Goal: Task Accomplishment & Management: Manage account settings

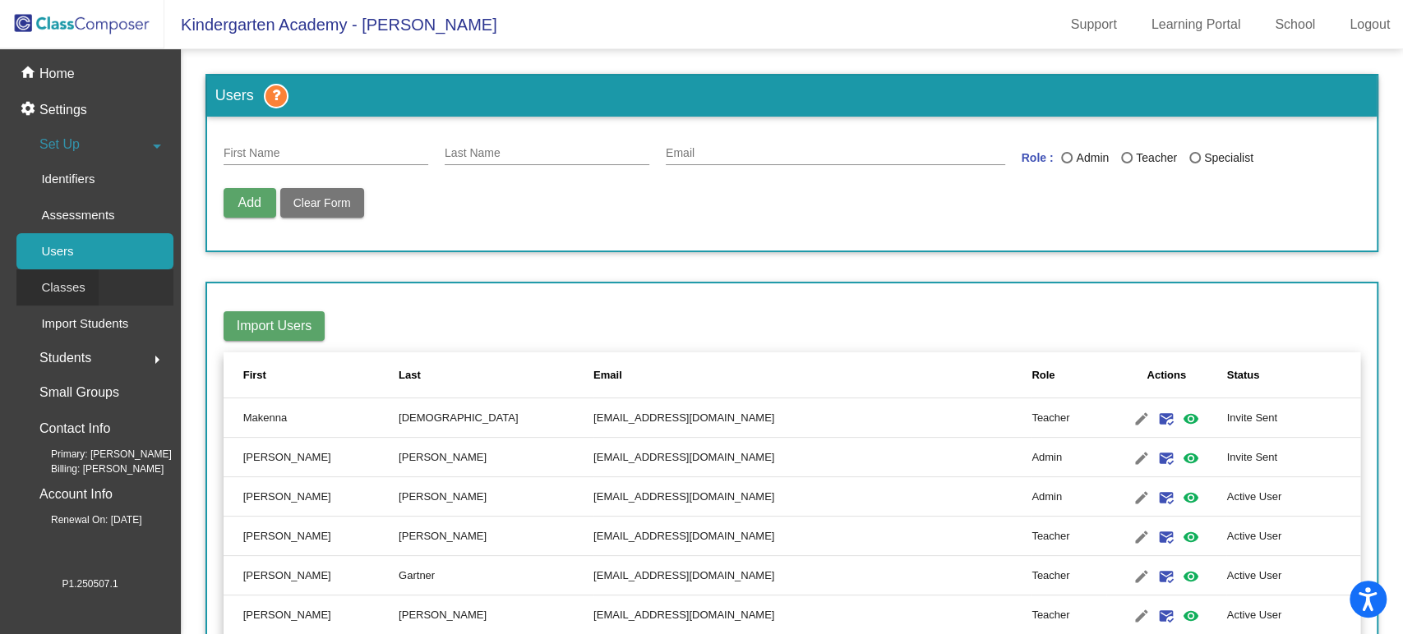
click at [53, 279] on p "Classes" at bounding box center [63, 288] width 44 height 20
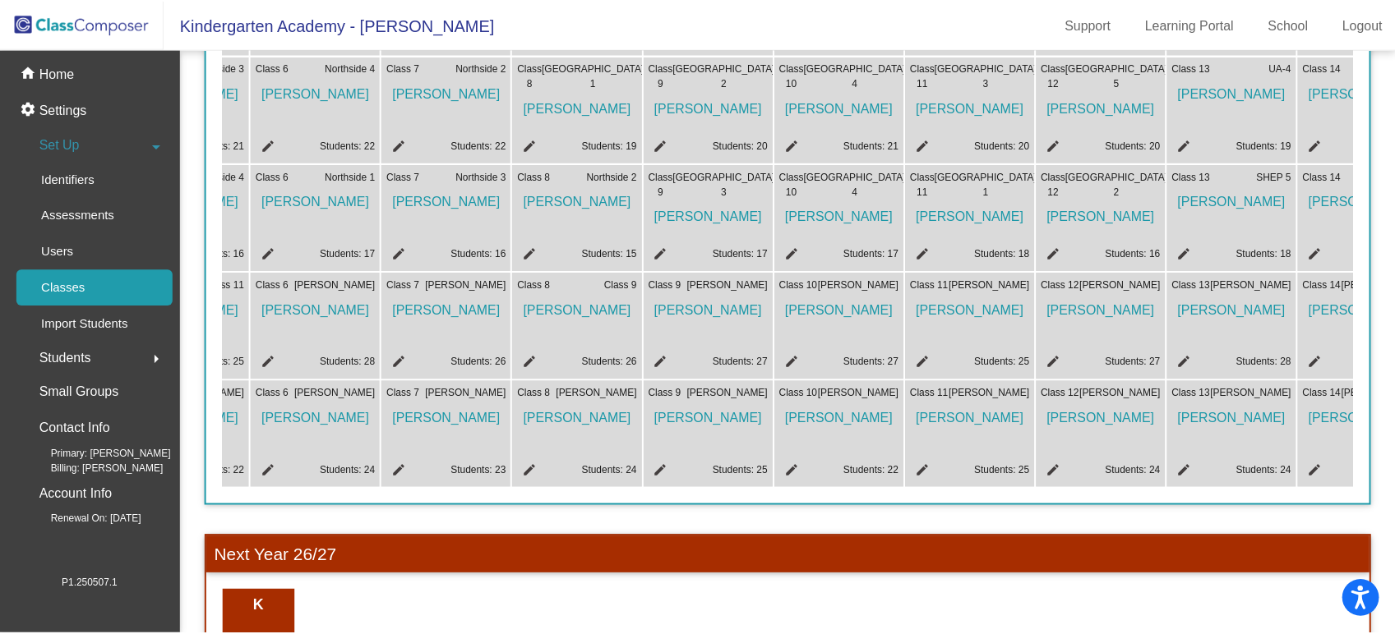
scroll to position [0, 782]
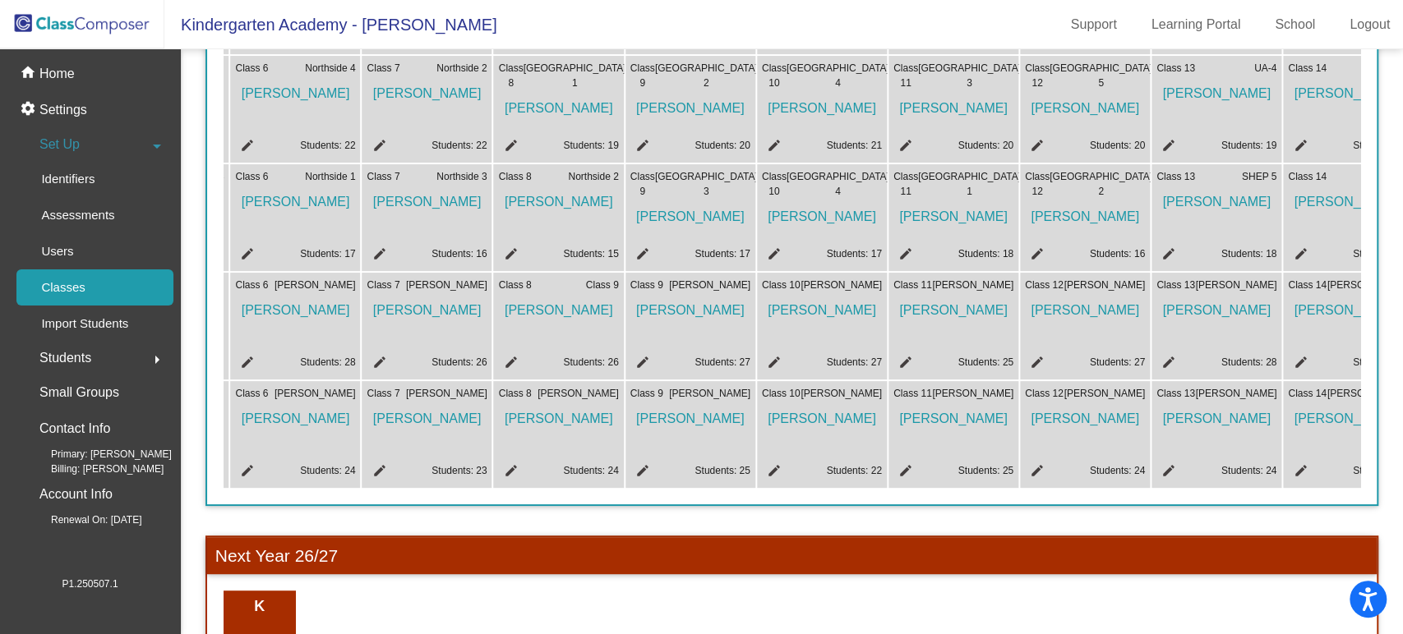
click at [770, 362] on mat-icon "edit" at bounding box center [772, 365] width 20 height 20
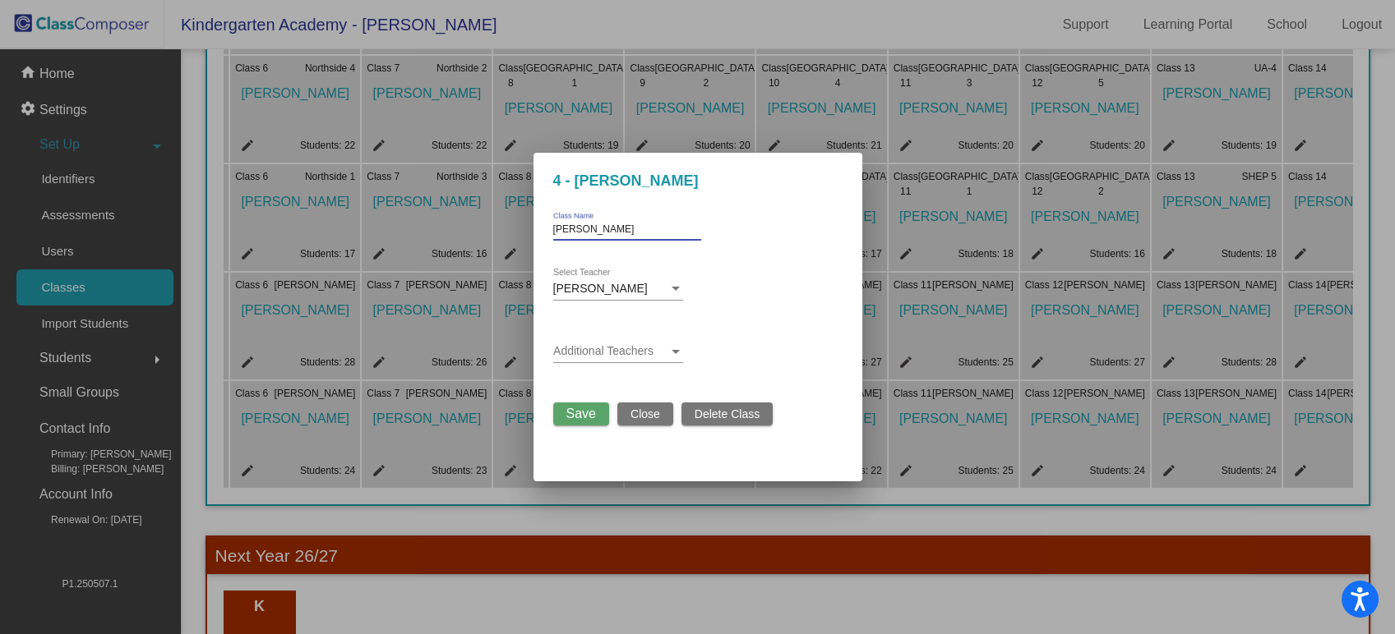
click at [641, 230] on input "[PERSON_NAME]" at bounding box center [627, 230] width 148 height 12
type input "G"
type input "[PERSON_NAME]"
click at [618, 287] on span "[PERSON_NAME]" at bounding box center [600, 288] width 95 height 13
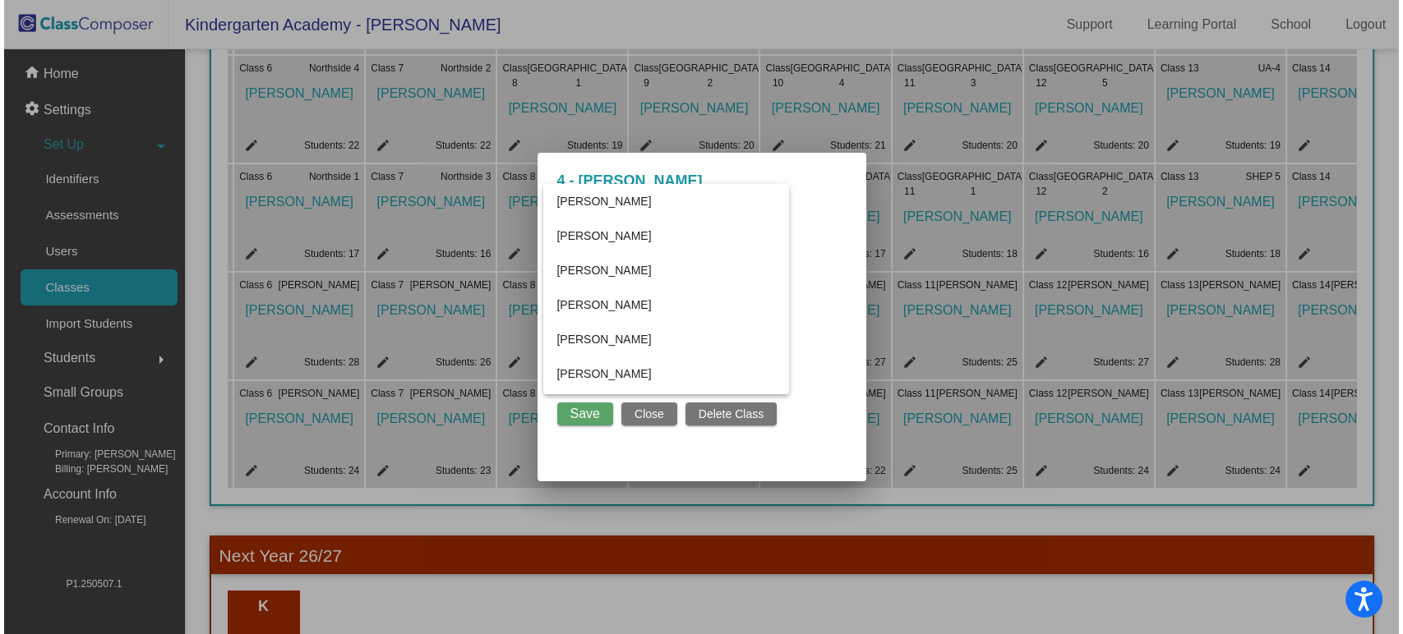
scroll to position [2945, 0]
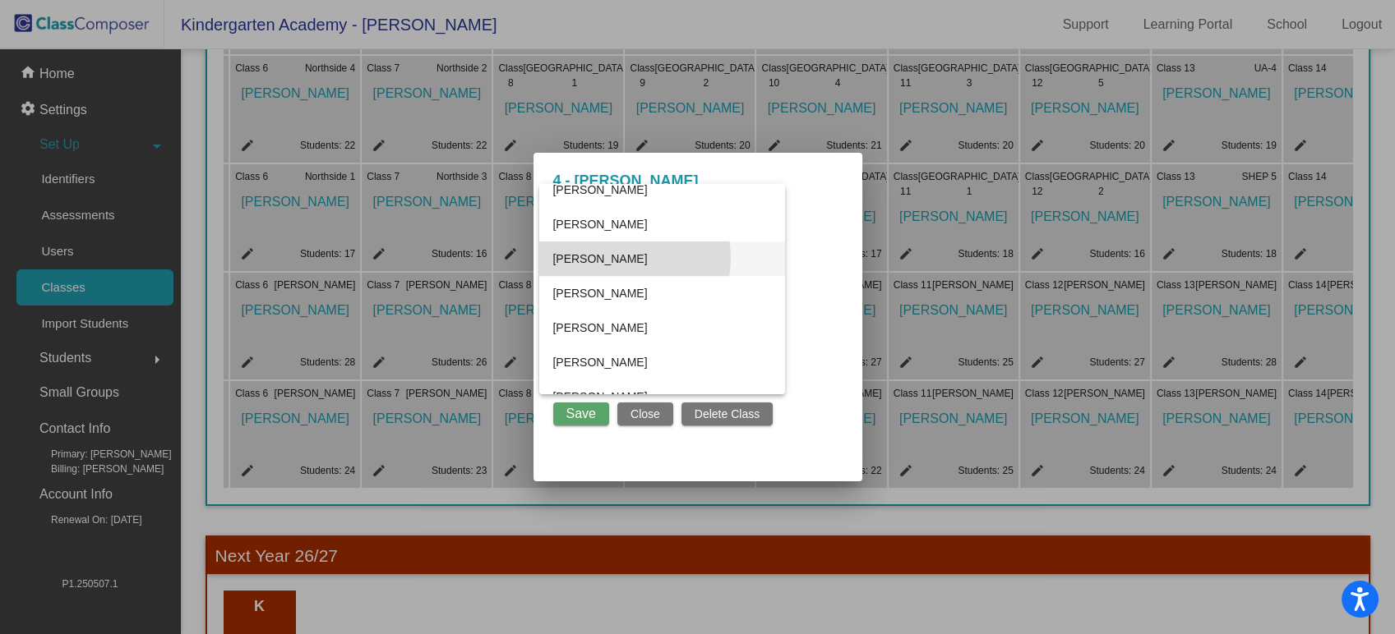
click at [628, 257] on span "[PERSON_NAME]" at bounding box center [661, 259] width 219 height 35
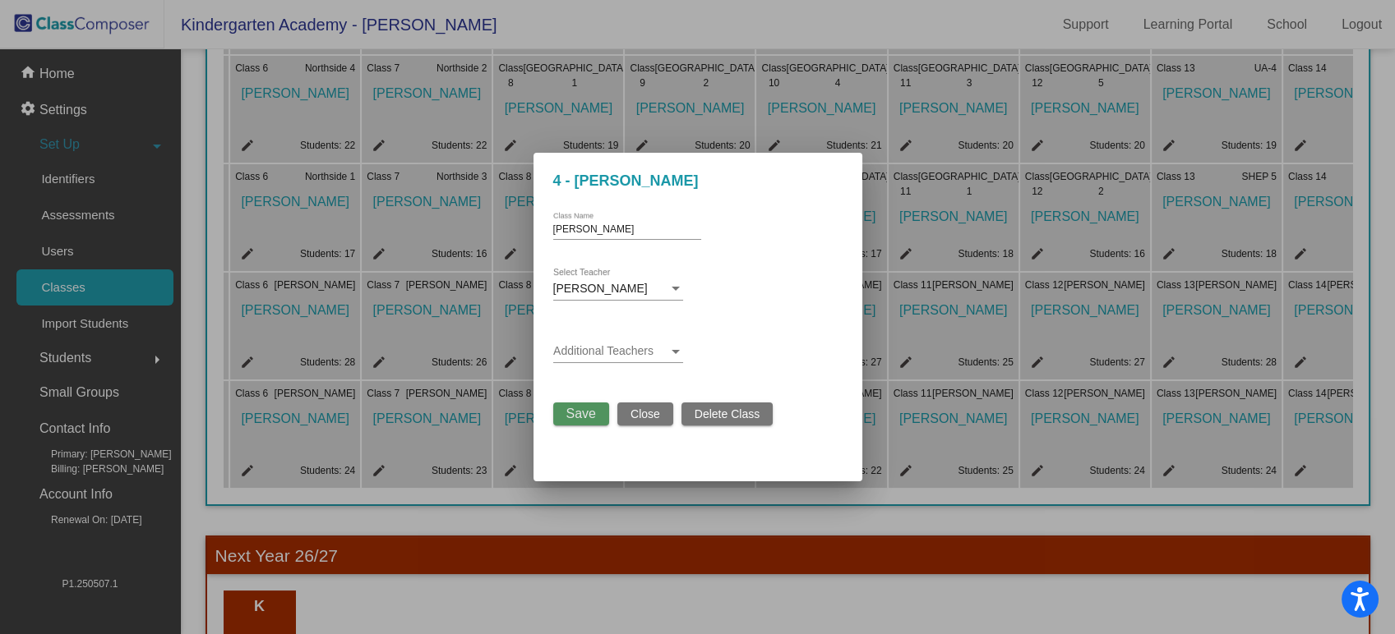
click at [581, 415] on span "Save" at bounding box center [581, 414] width 30 height 14
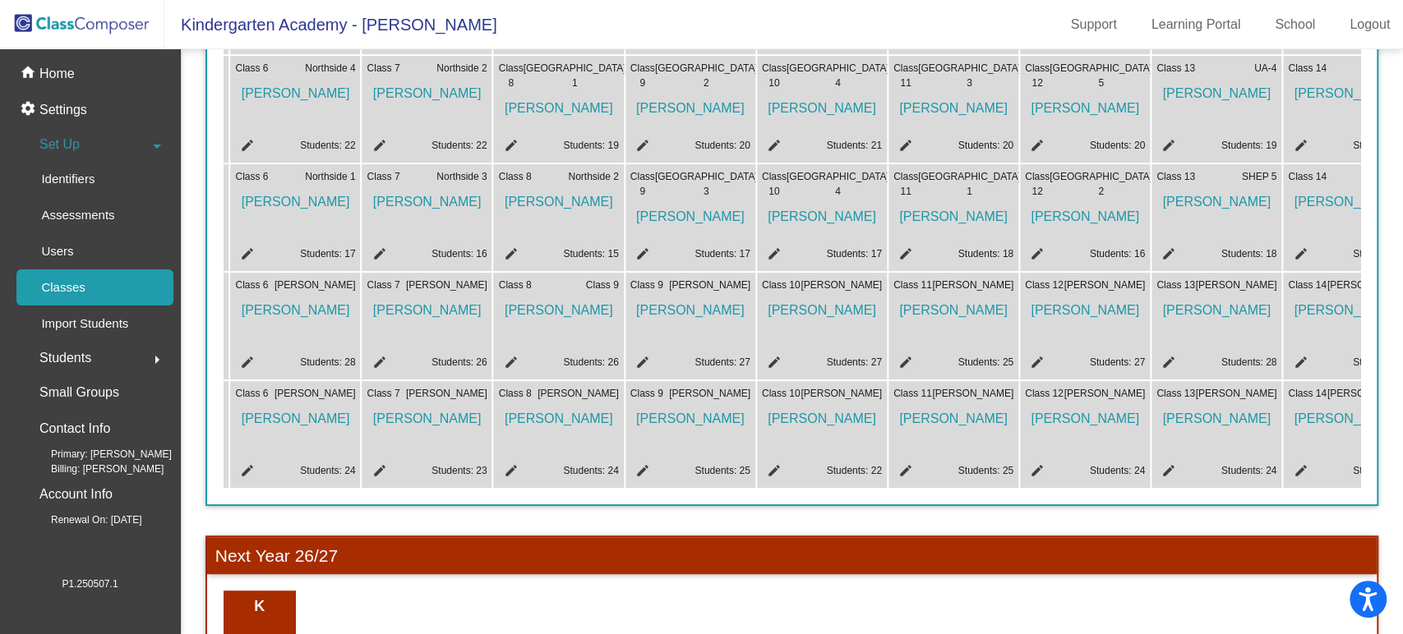
click at [50, 25] on img at bounding box center [82, 24] width 164 height 48
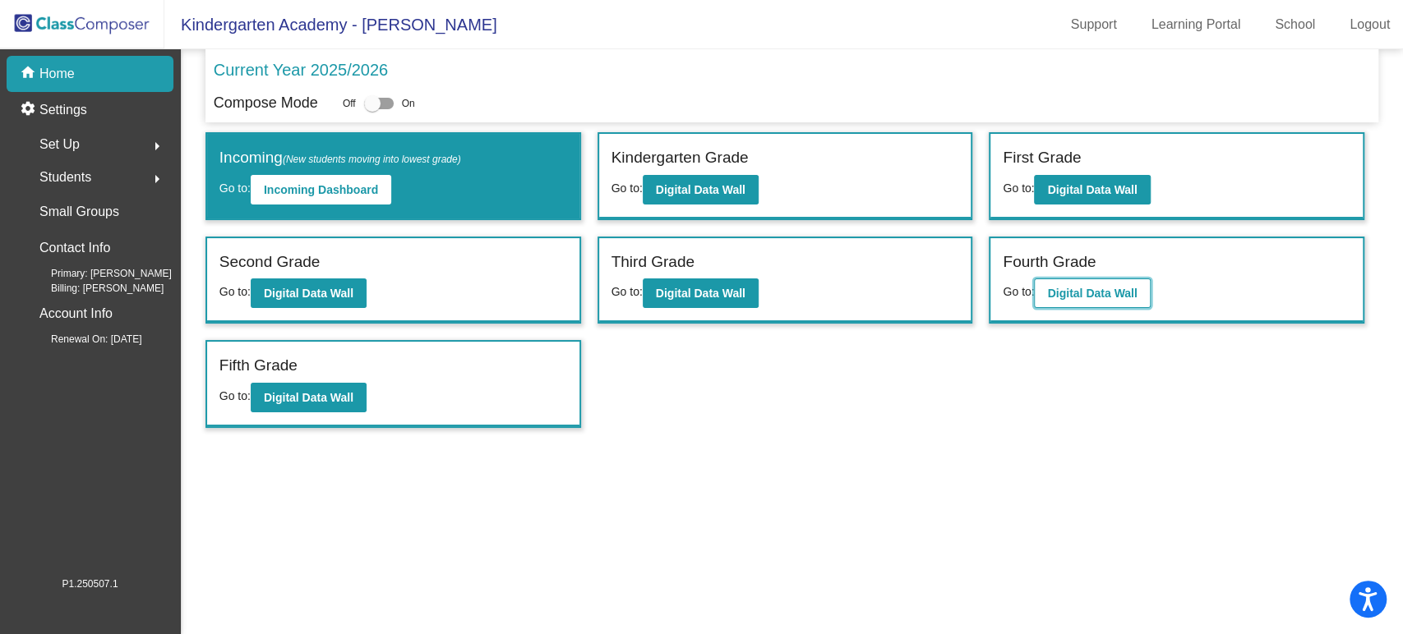
click at [1110, 287] on b "Digital Data Wall" at bounding box center [1092, 293] width 90 height 13
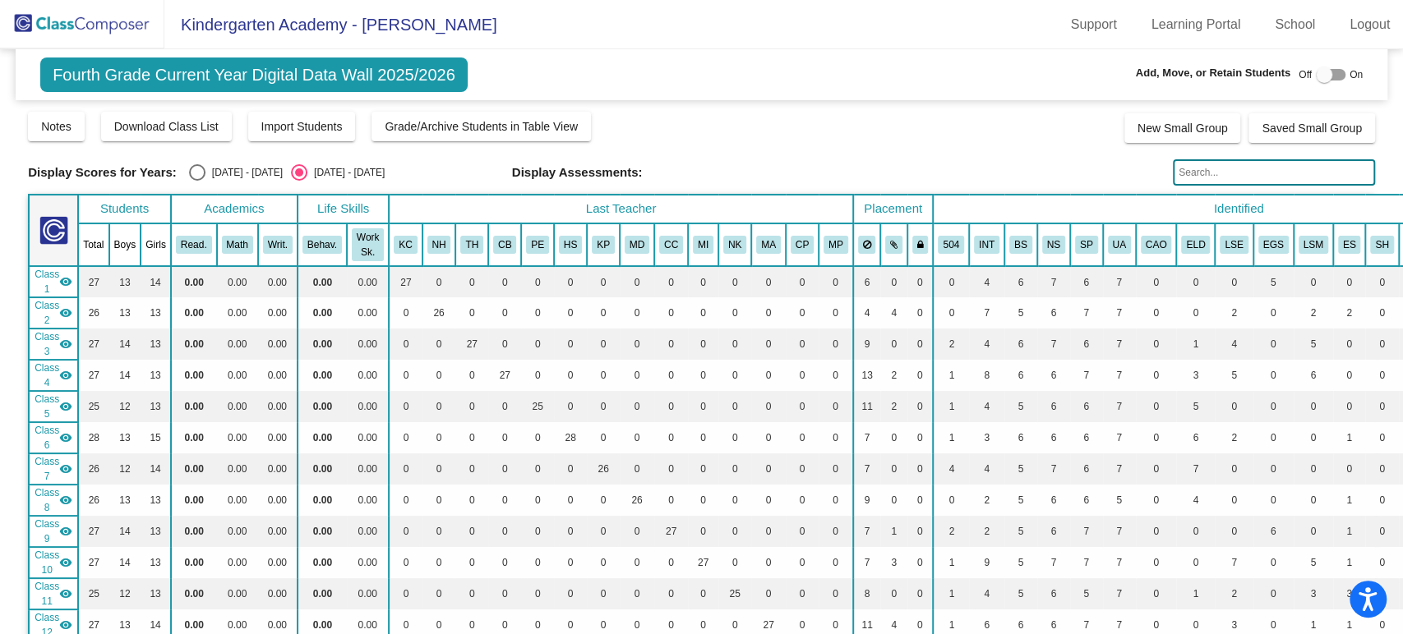
click at [56, 20] on img at bounding box center [82, 24] width 164 height 48
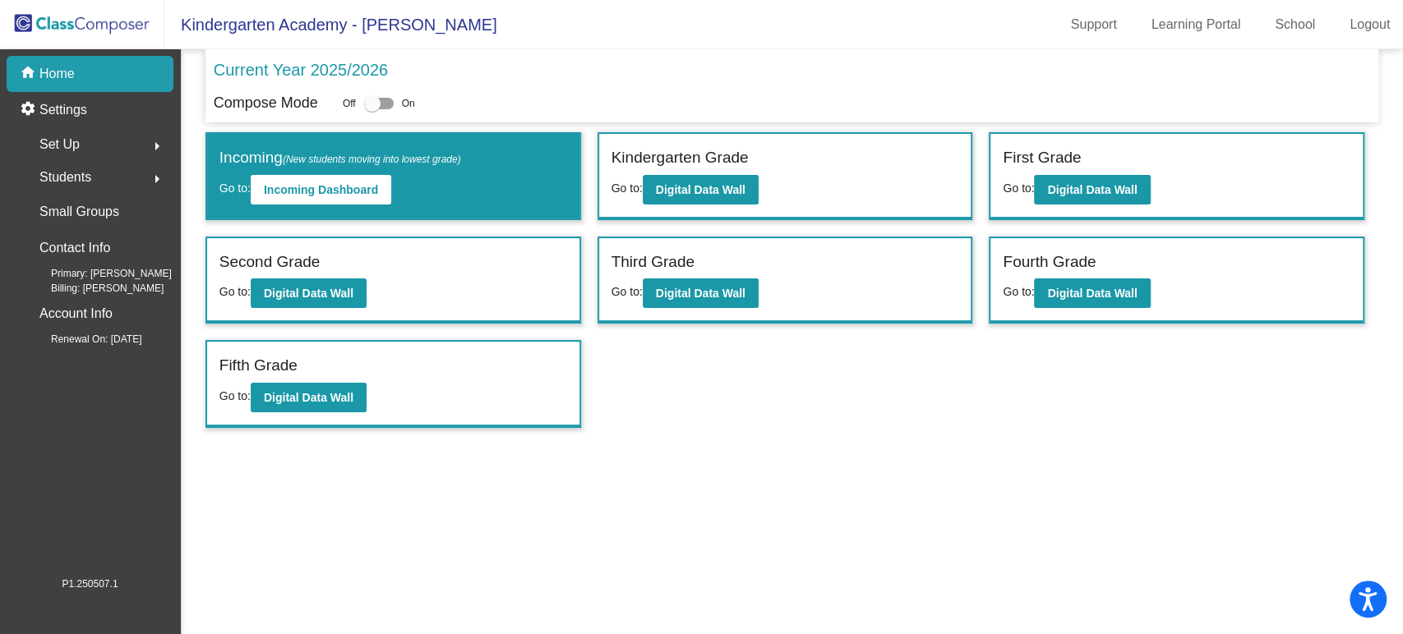
click at [71, 172] on span "Students" at bounding box center [65, 177] width 52 height 23
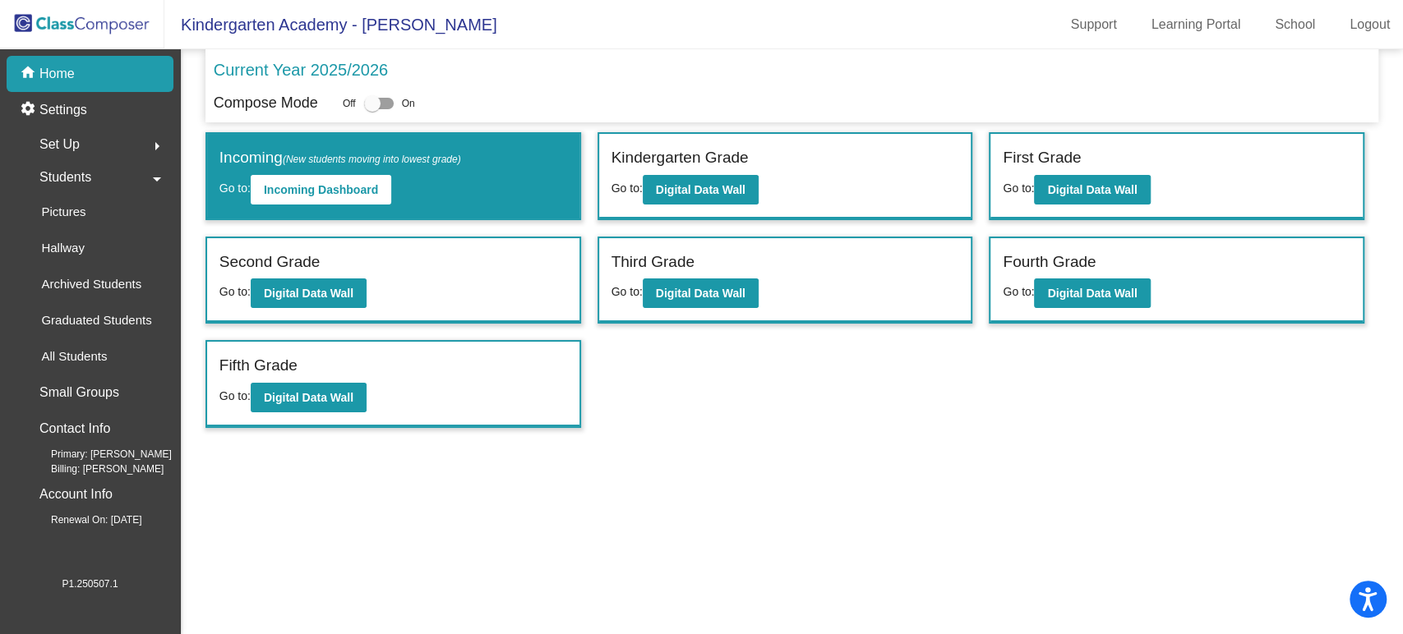
click at [71, 141] on span "Set Up" at bounding box center [59, 144] width 40 height 23
click at [65, 282] on p "Classes" at bounding box center [63, 288] width 44 height 20
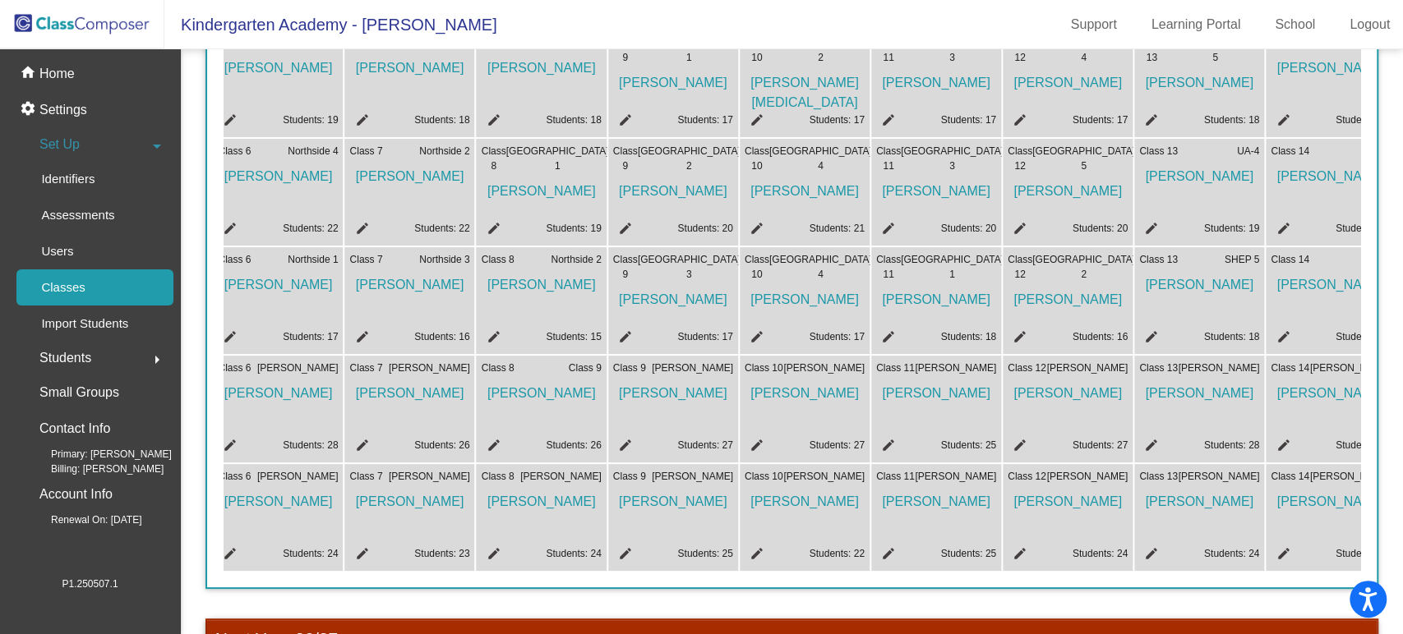
scroll to position [0, 848]
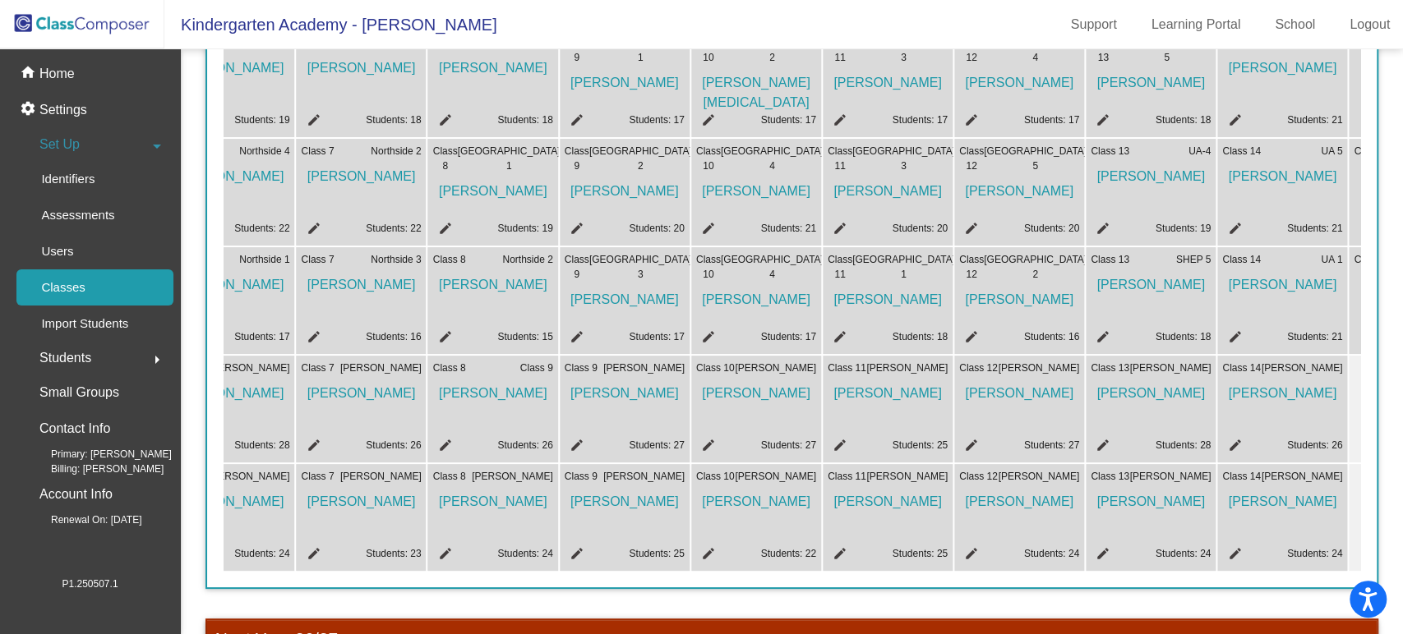
click at [55, 25] on img at bounding box center [82, 24] width 164 height 48
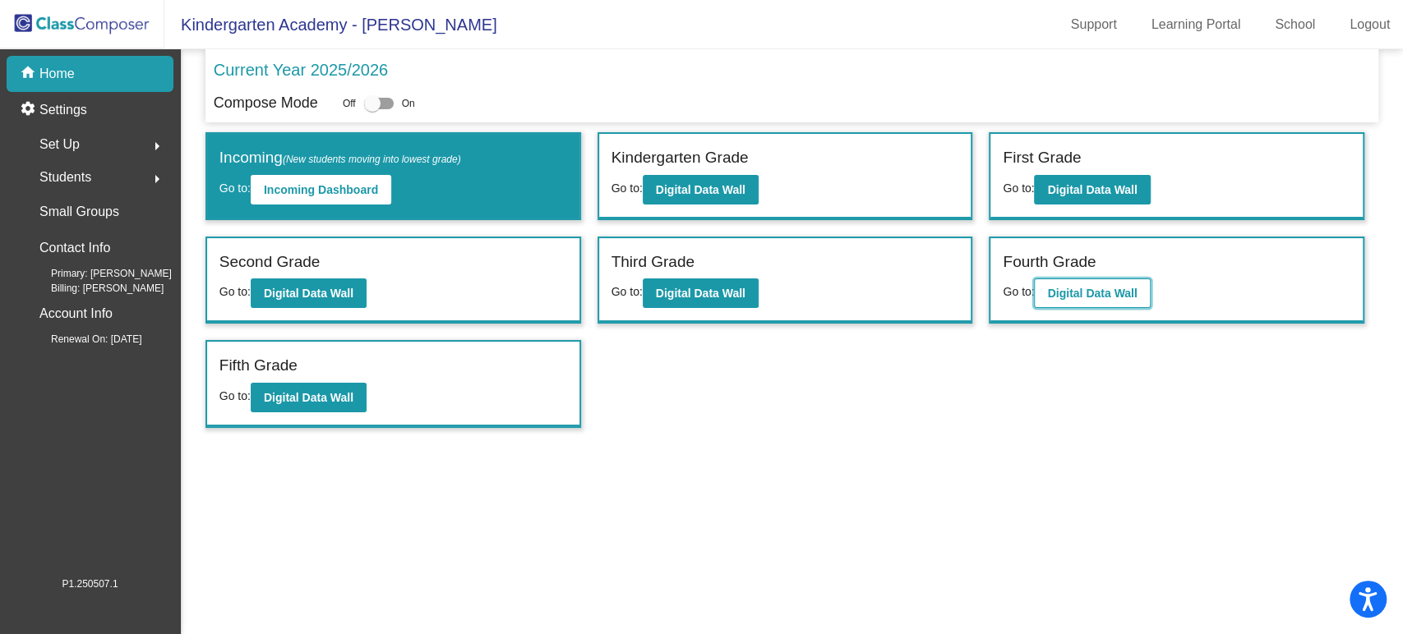
click at [1110, 279] on button "Digital Data Wall" at bounding box center [1092, 294] width 116 height 30
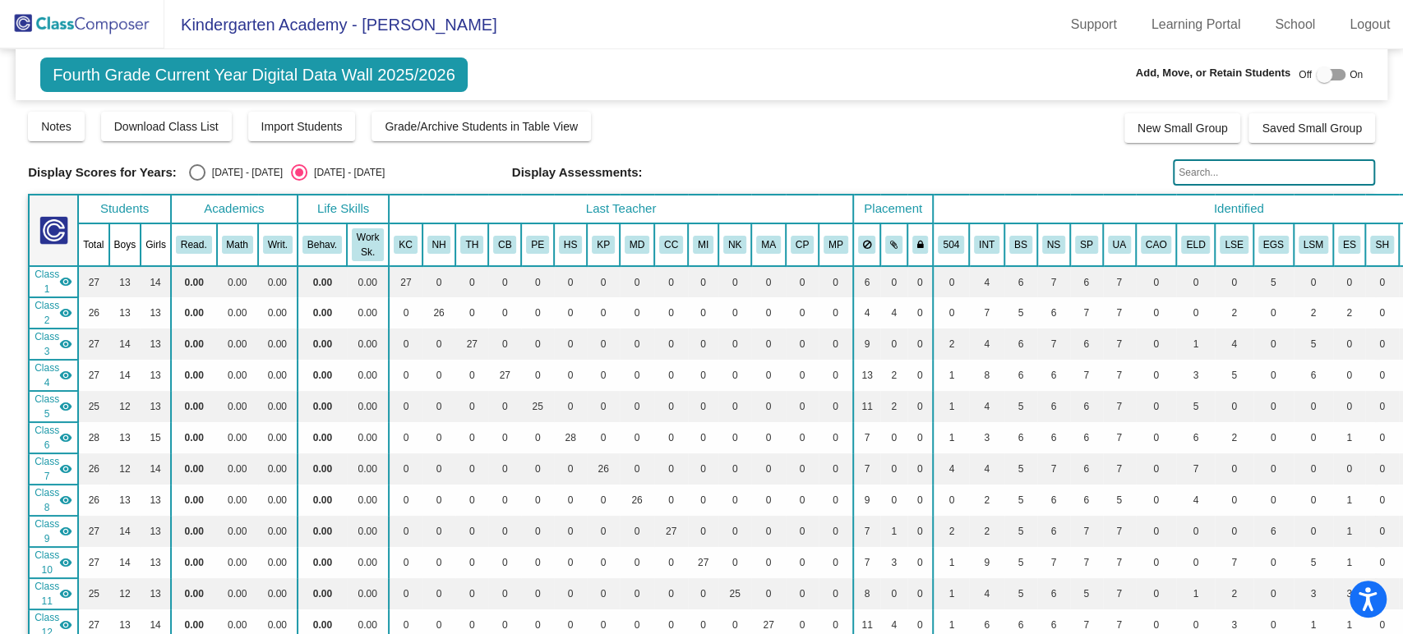
click at [72, 25] on img at bounding box center [82, 24] width 164 height 48
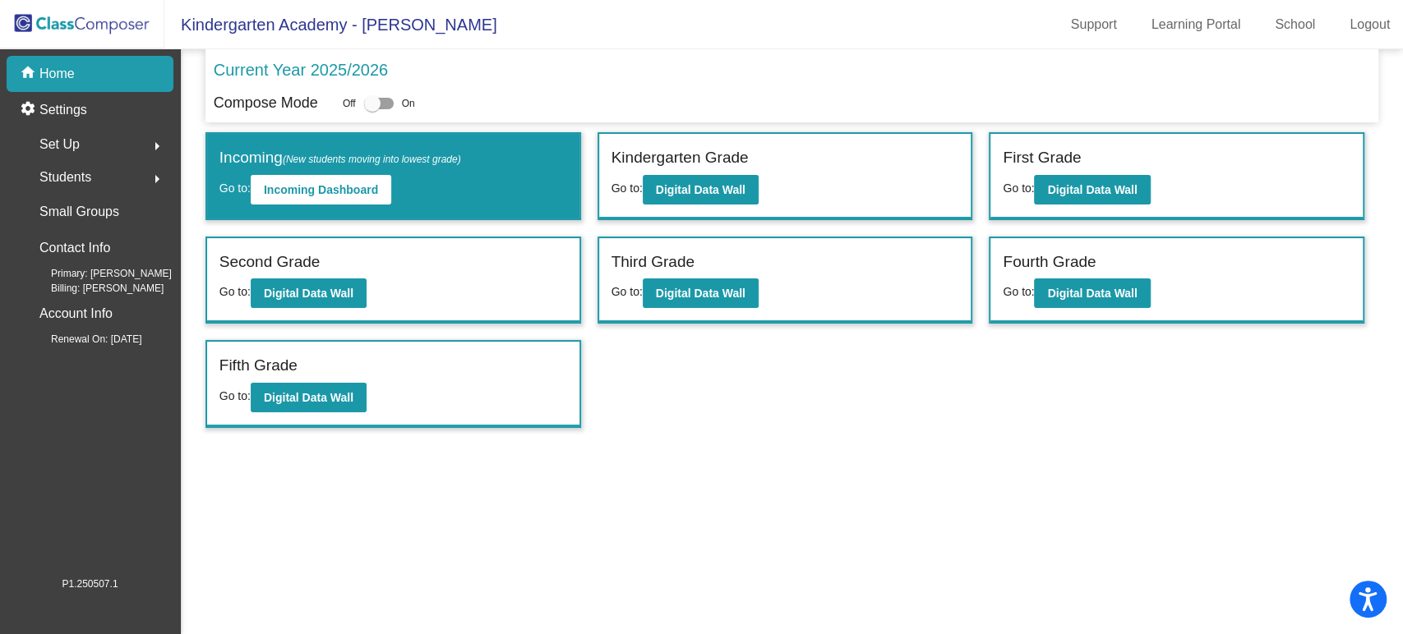
click at [76, 143] on span "Set Up" at bounding box center [59, 144] width 40 height 23
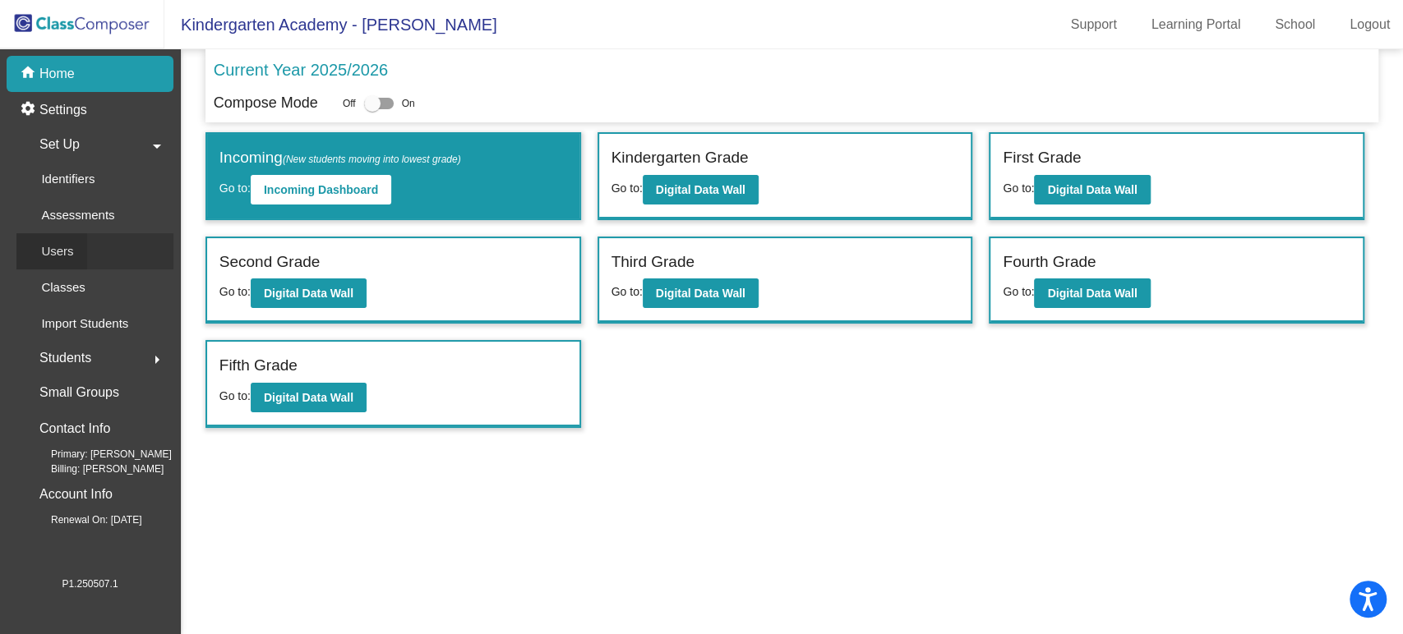
click at [64, 251] on p "Users" at bounding box center [57, 252] width 32 height 20
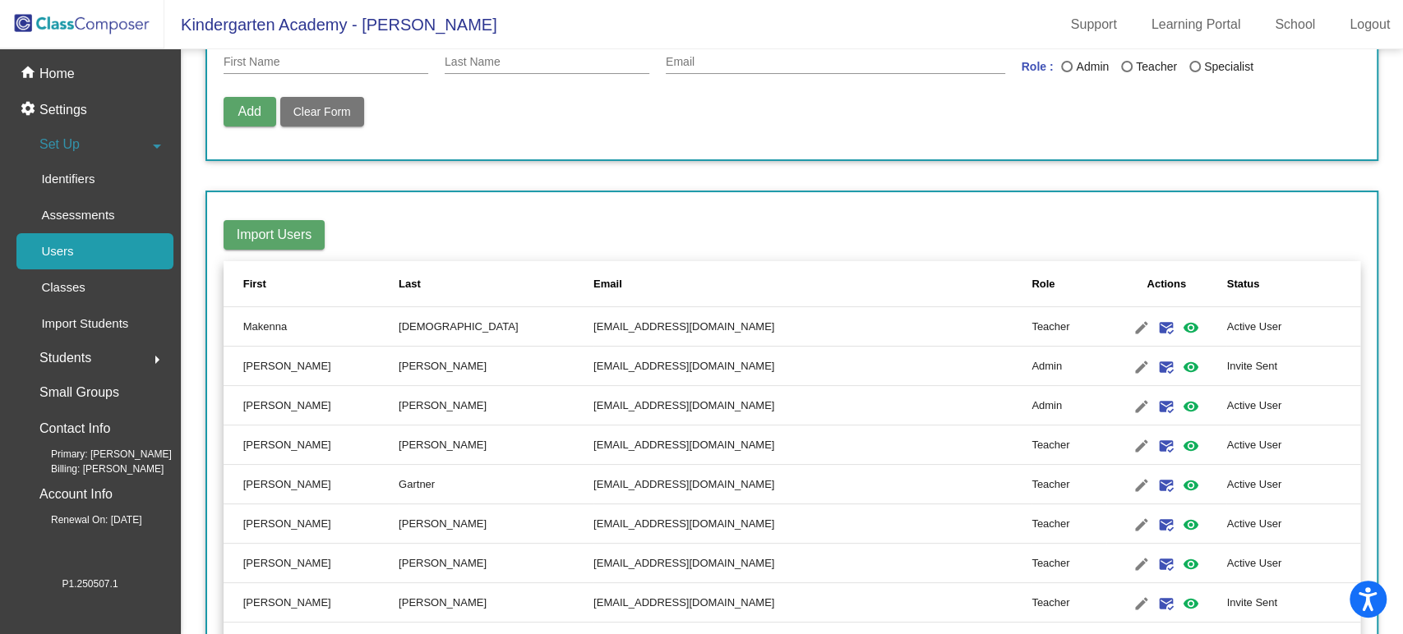
scroll to position [274, 0]
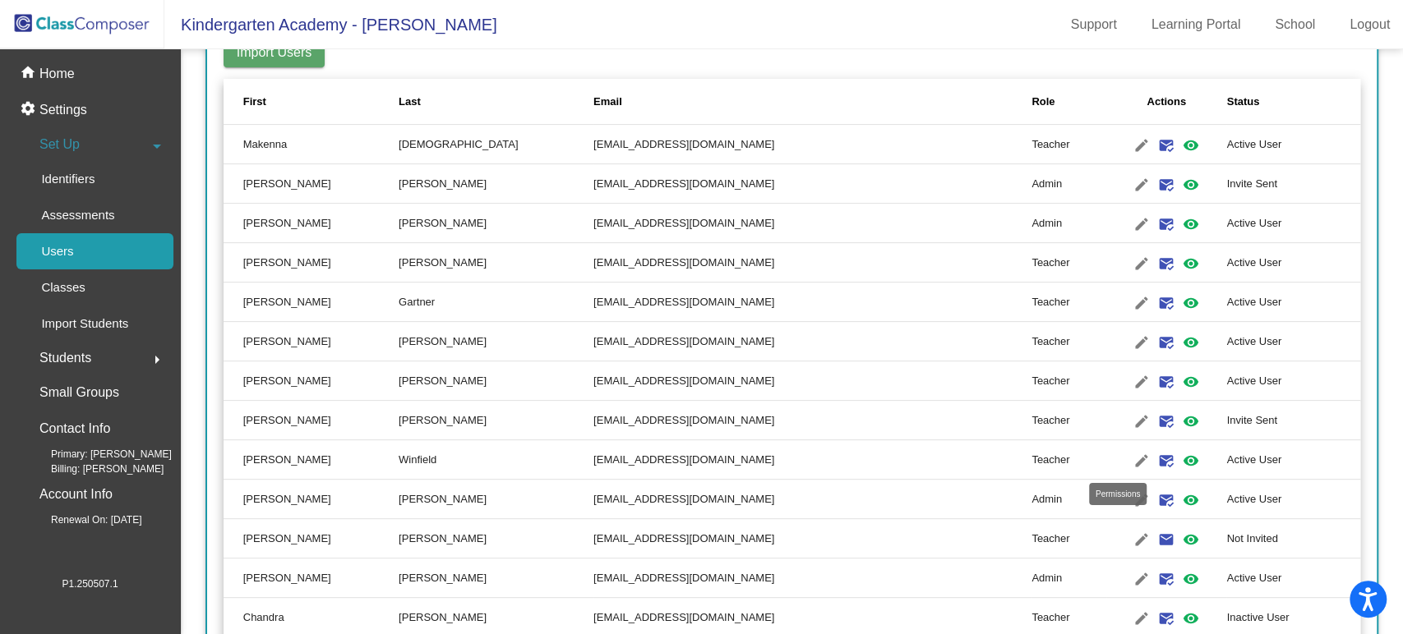
click at [1181, 458] on mat-icon "visibility" at bounding box center [1191, 461] width 20 height 20
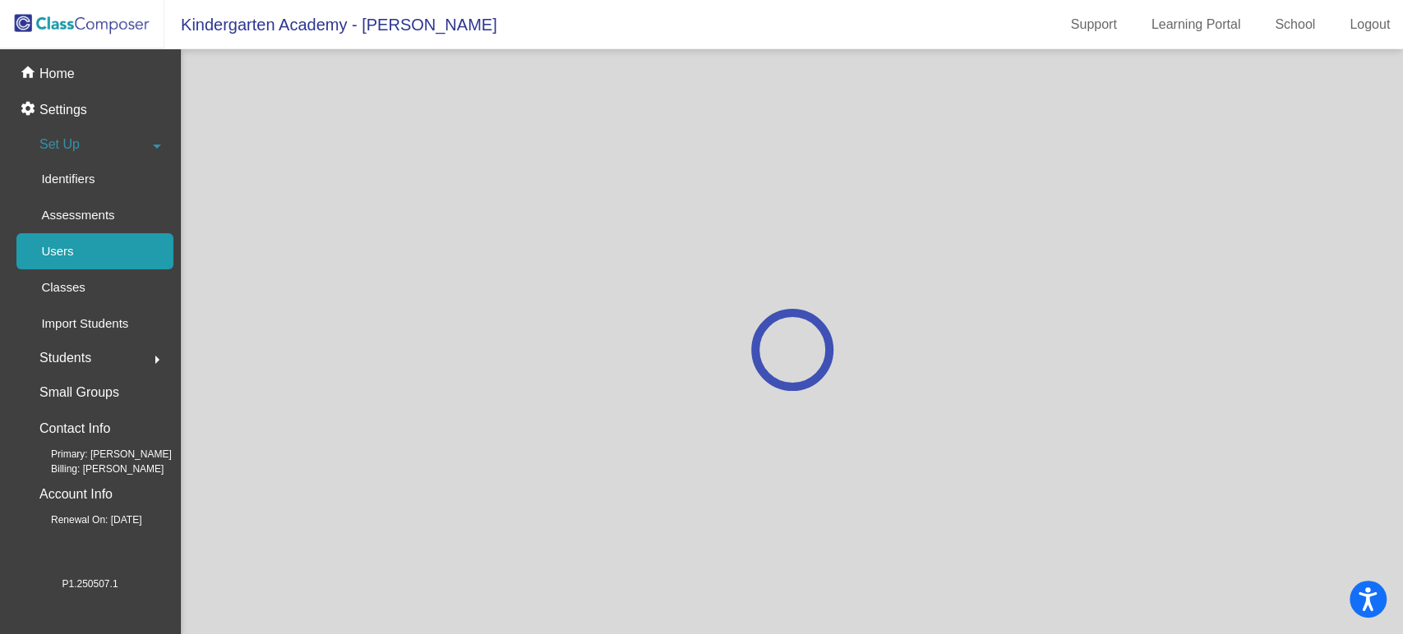
scroll to position [0, 0]
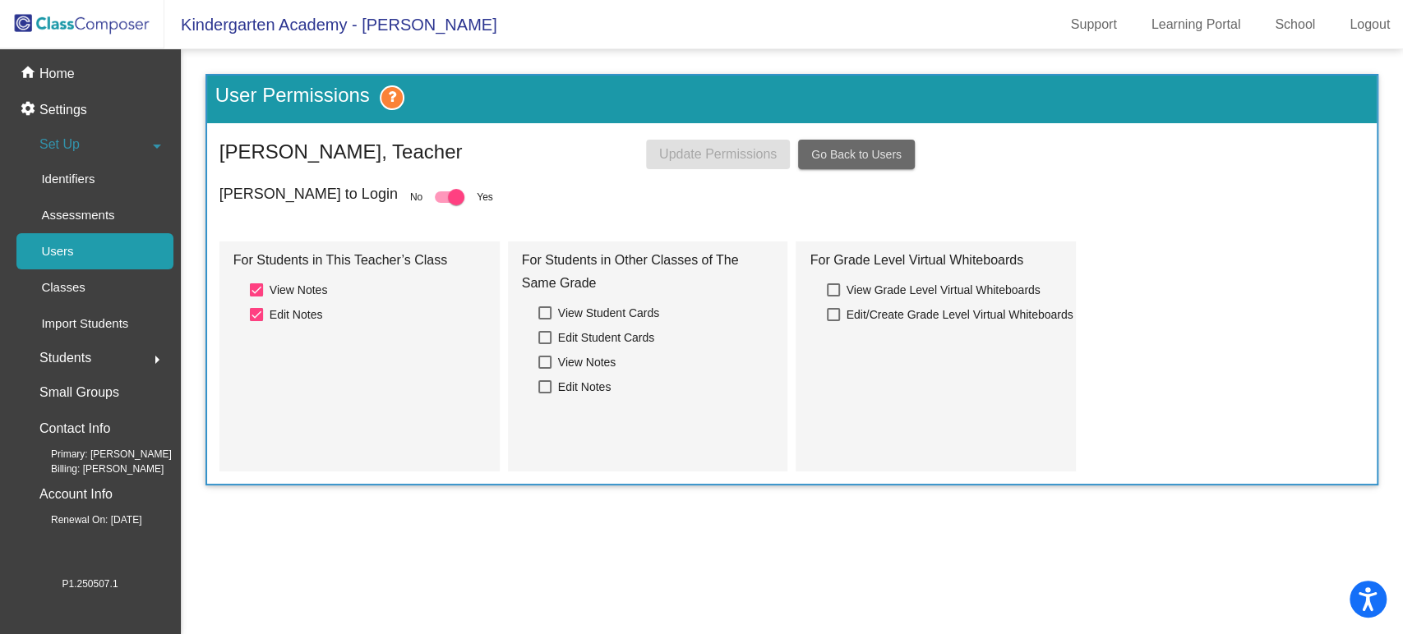
click at [873, 154] on span "Go Back to Users" at bounding box center [856, 154] width 90 height 13
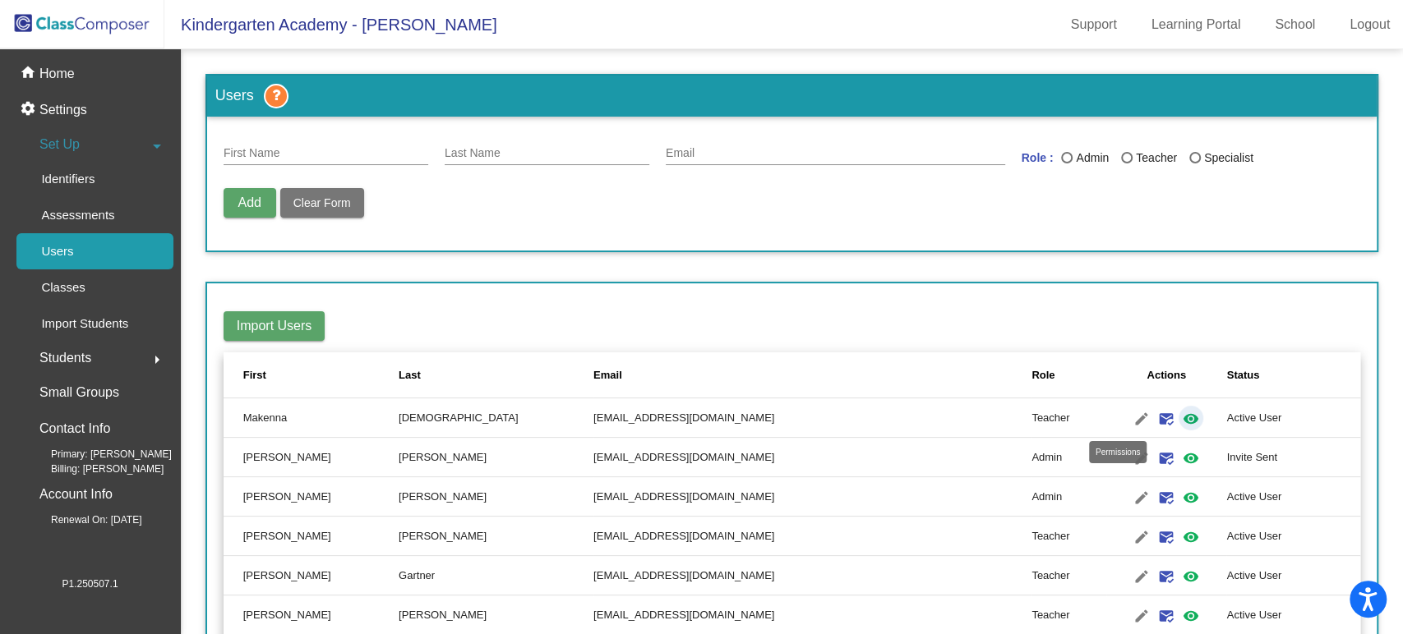
click at [1181, 417] on mat-icon "visibility" at bounding box center [1191, 419] width 20 height 20
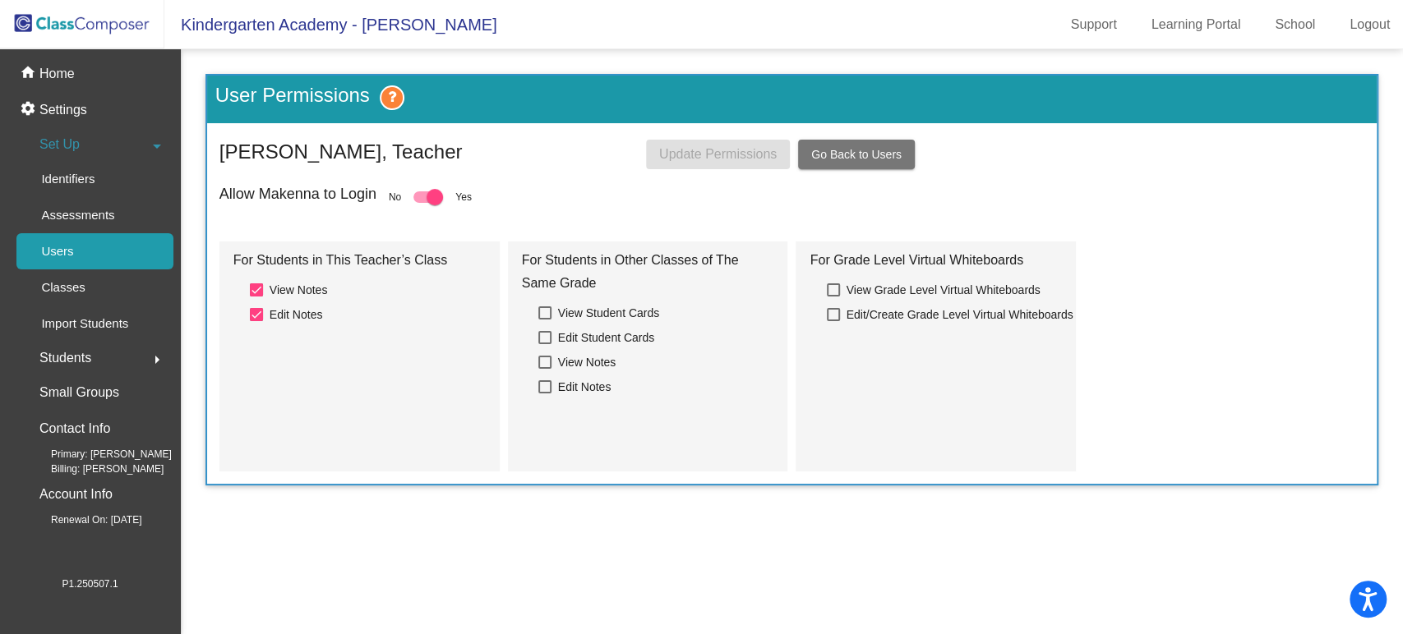
click at [875, 148] on span "Go Back to Users" at bounding box center [856, 154] width 90 height 13
